Goal: Check status: Check status

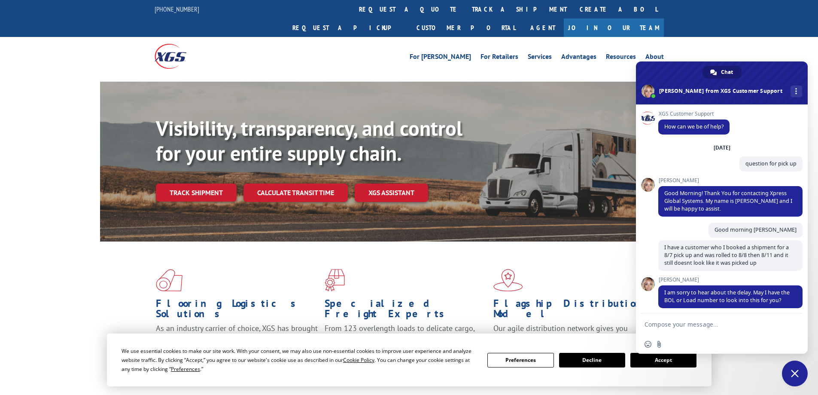
scroll to position [295, 0]
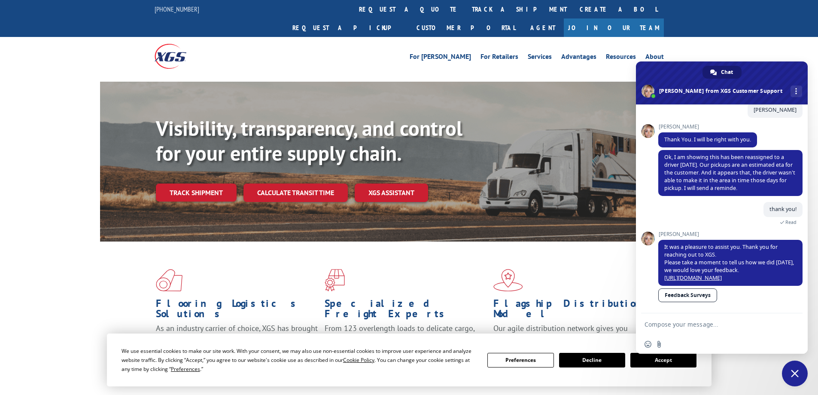
click at [215, 183] on link "Track shipment" at bounding box center [196, 192] width 81 height 18
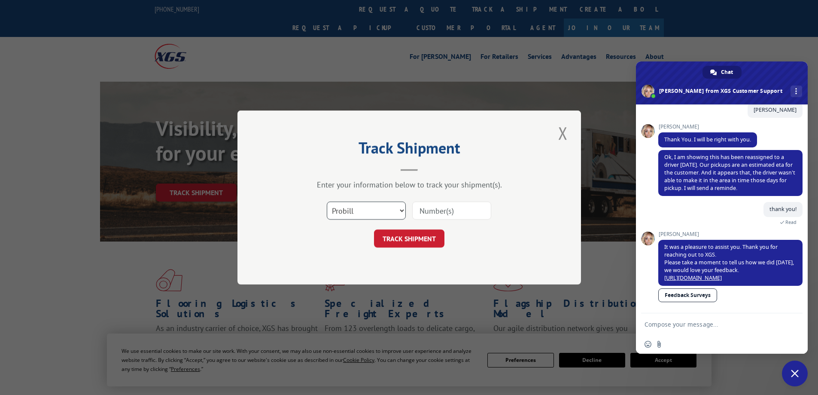
click at [371, 208] on select "Select category... Probill BOL PO" at bounding box center [366, 210] width 79 height 18
select select "bol"
click at [327, 201] on select "Select category... Probill BOL PO" at bounding box center [366, 210] width 79 height 18
click at [454, 207] on input at bounding box center [451, 210] width 79 height 18
type input "BG995461125"
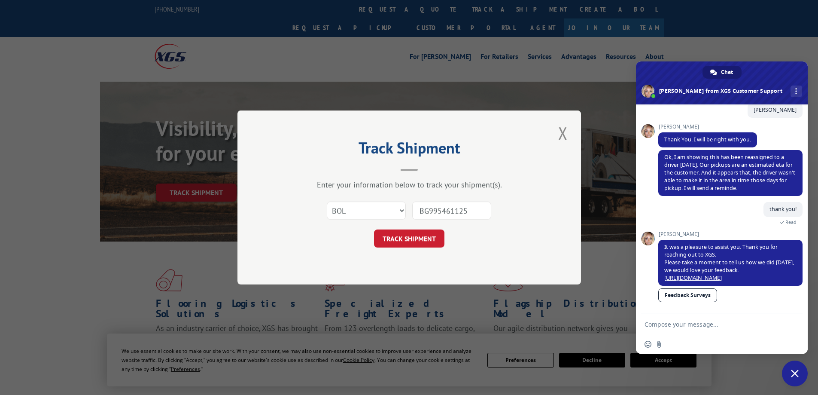
click button "TRACK SHIPMENT" at bounding box center [409, 238] width 70 height 18
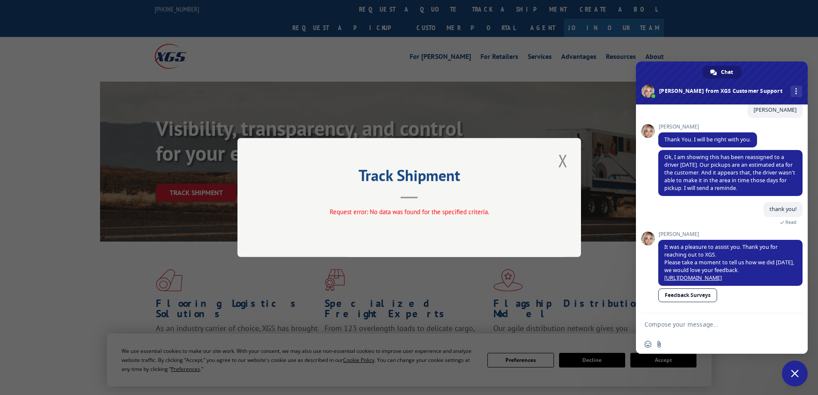
click at [768, 73] on span at bounding box center [722, 82] width 172 height 43
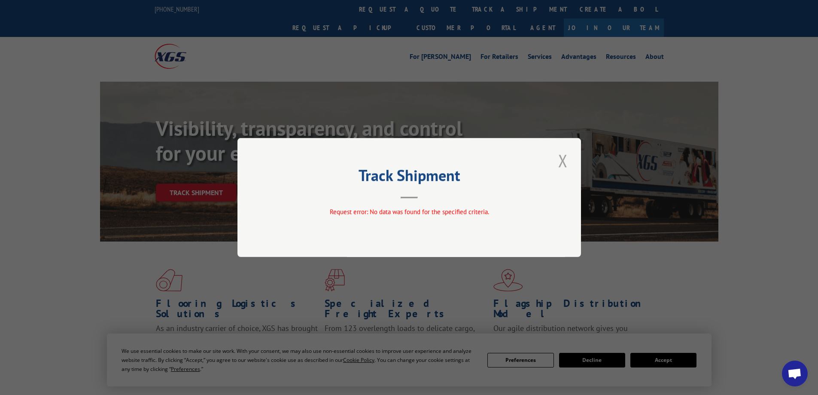
click at [563, 164] on button "Close modal" at bounding box center [563, 161] width 15 height 24
